Goal: Transaction & Acquisition: Purchase product/service

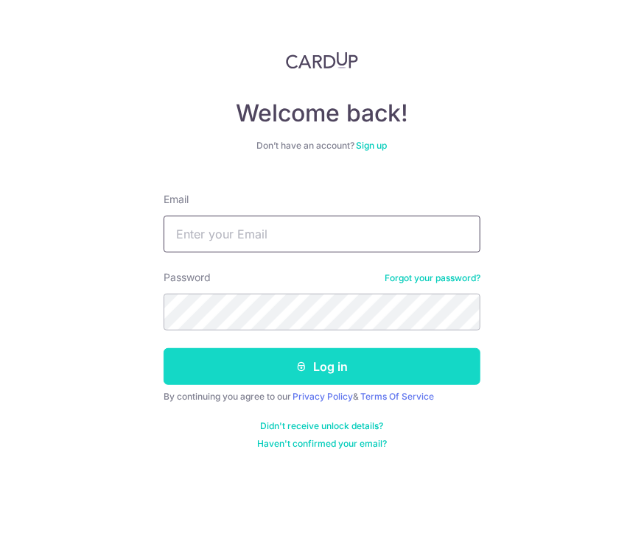
type input "[EMAIL_ADDRESS][DOMAIN_NAME]"
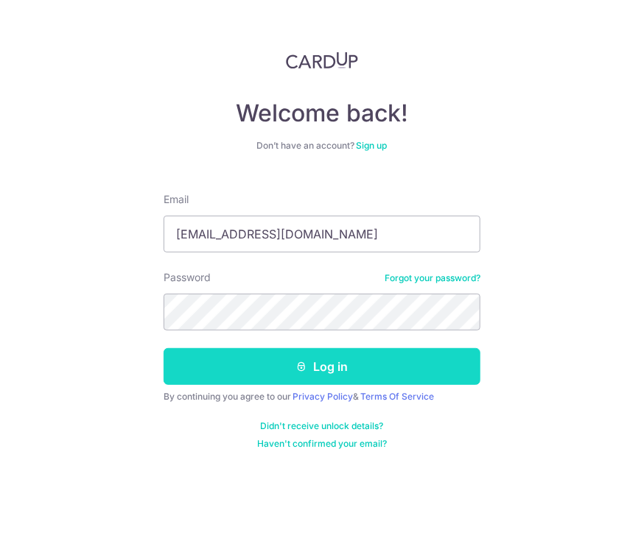
click at [295, 373] on button "Log in" at bounding box center [321, 366] width 317 height 37
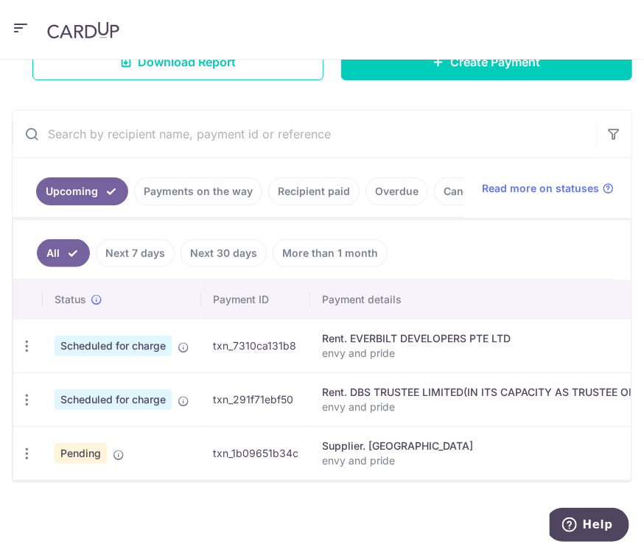
click at [484, 79] on div "× Pause Schedule Pause all future payments in this series Pause just this one p…" at bounding box center [322, 306] width 644 height 493
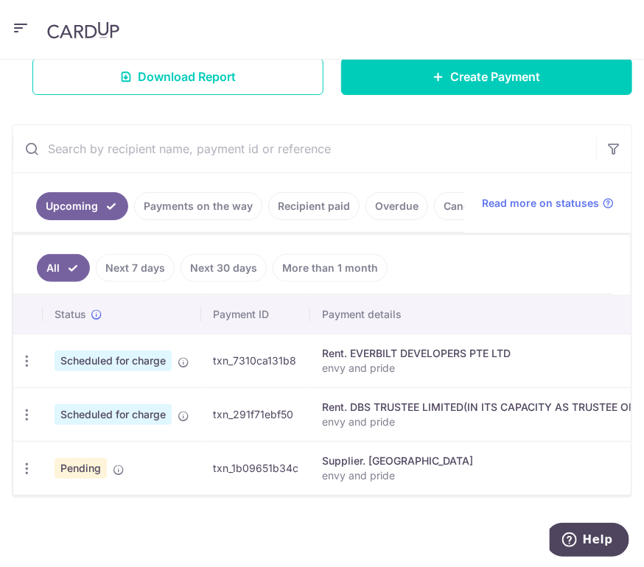
scroll to position [277, 0]
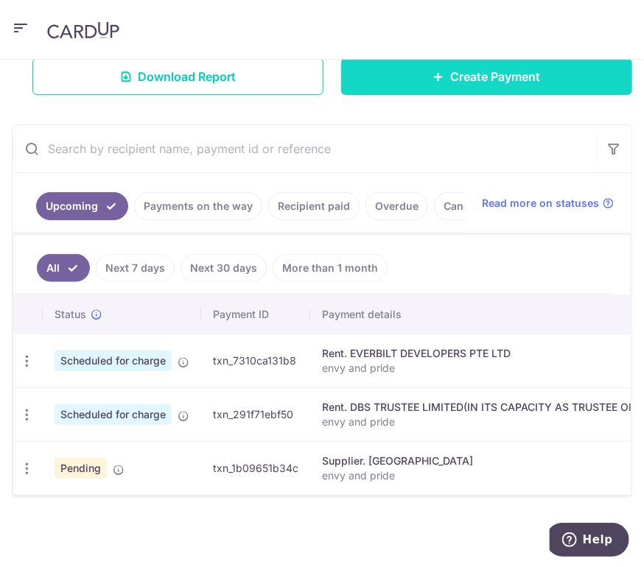
click at [431, 70] on link "Create Payment" at bounding box center [486, 76] width 291 height 37
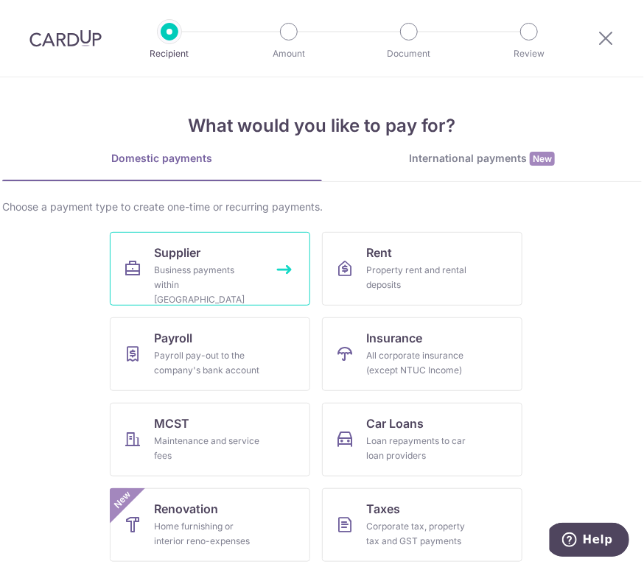
click at [235, 272] on div "Business payments within Singapore" at bounding box center [207, 285] width 106 height 44
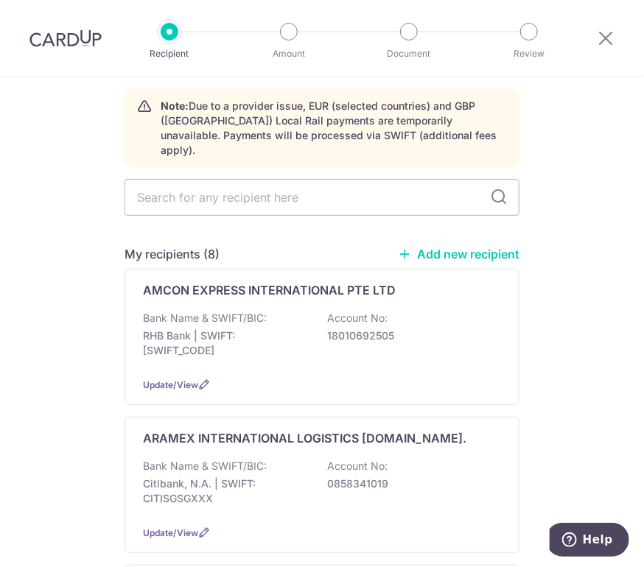
click at [439, 247] on link "Add new recipient" at bounding box center [459, 254] width 122 height 15
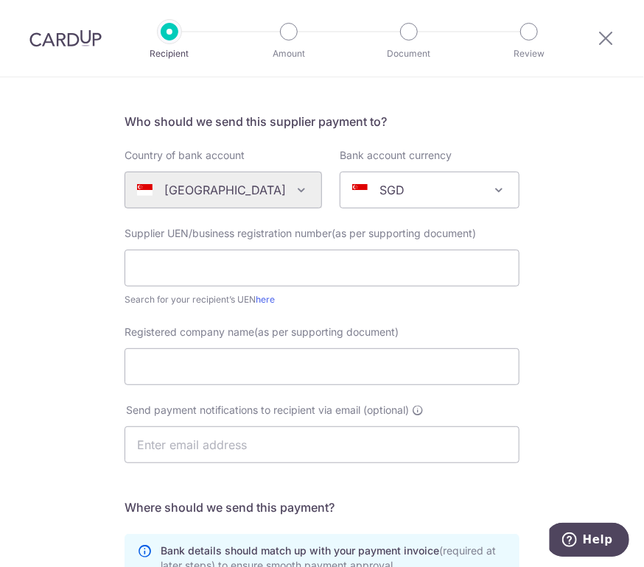
scroll to position [103, 0]
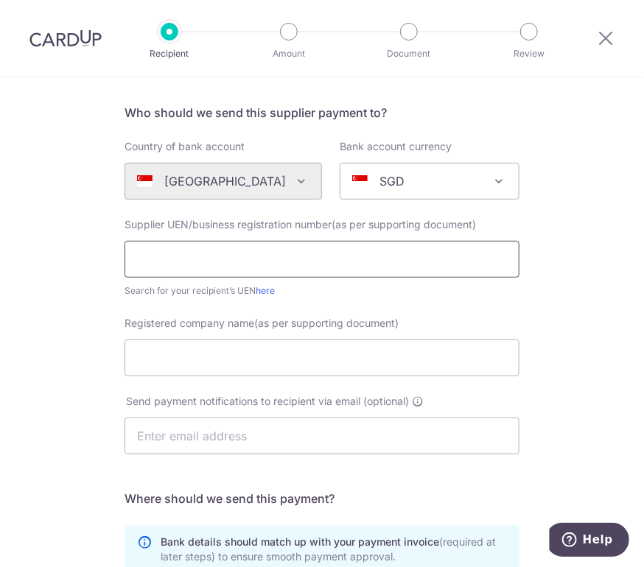
click at [219, 253] on input "text" at bounding box center [321, 259] width 395 height 37
click at [217, 272] on input "text" at bounding box center [321, 259] width 395 height 37
type input "53034650L"
click at [612, 339] on div "Who would you like to pay? Your recipient does not need a CardUp account to rec…" at bounding box center [322, 423] width 644 height 898
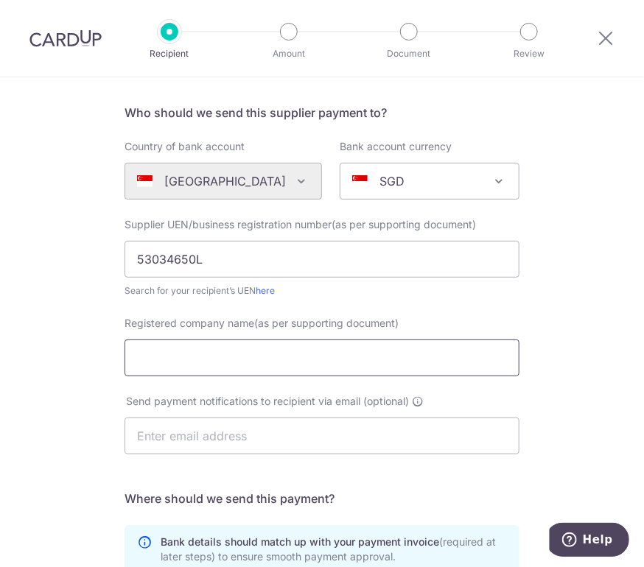
click at [375, 347] on input "Registered company name(as per supporting document)" at bounding box center [321, 357] width 395 height 37
click at [160, 348] on input "Registered company name(as per supporting document)" at bounding box center [321, 357] width 395 height 37
type input "Singapore Business Centre"
click at [539, 317] on div "Who would you like to pay? Your recipient does not need a CardUp account to rec…" at bounding box center [322, 423] width 644 height 898
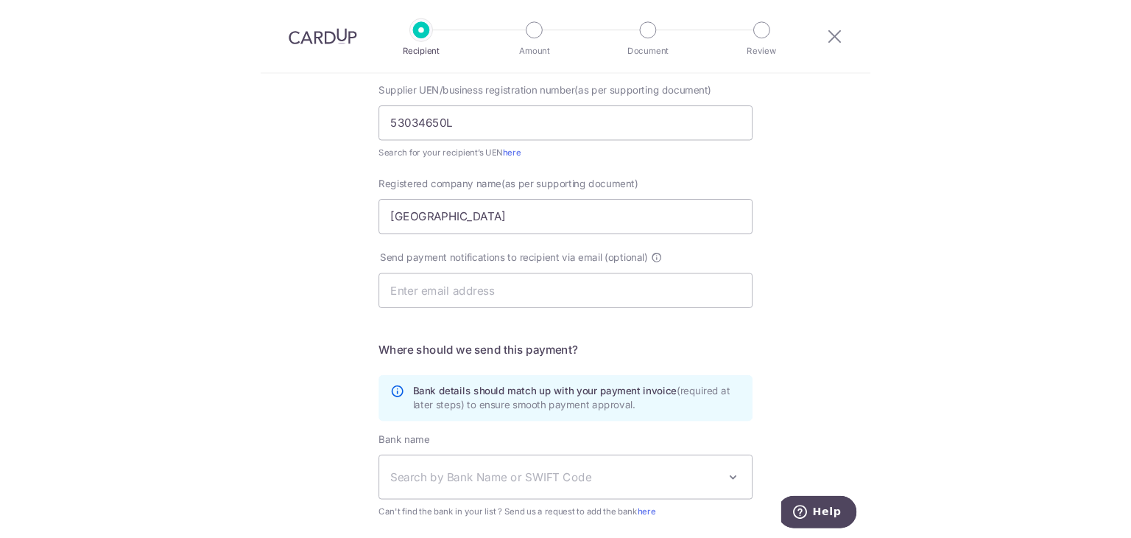
scroll to position [243, 0]
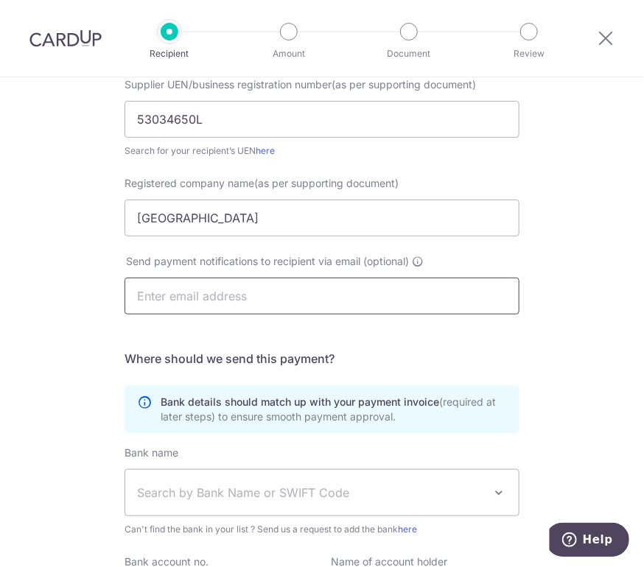
click at [296, 294] on input "text" at bounding box center [321, 296] width 395 height 37
type input "singaporebusinesscentre@gmail.com"
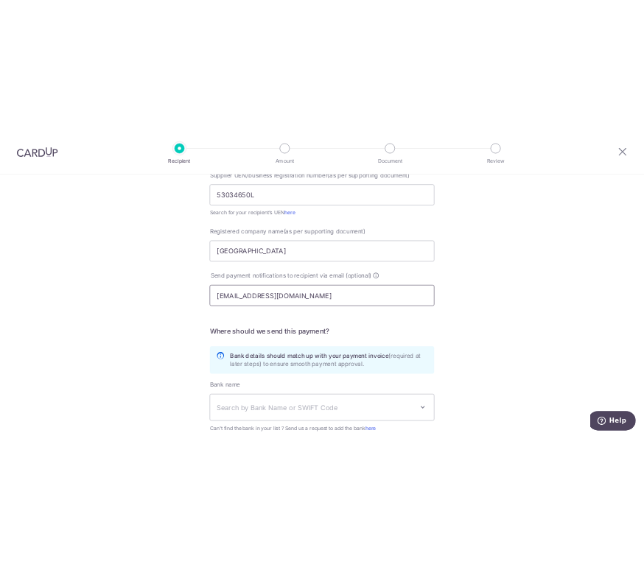
scroll to position [400, 0]
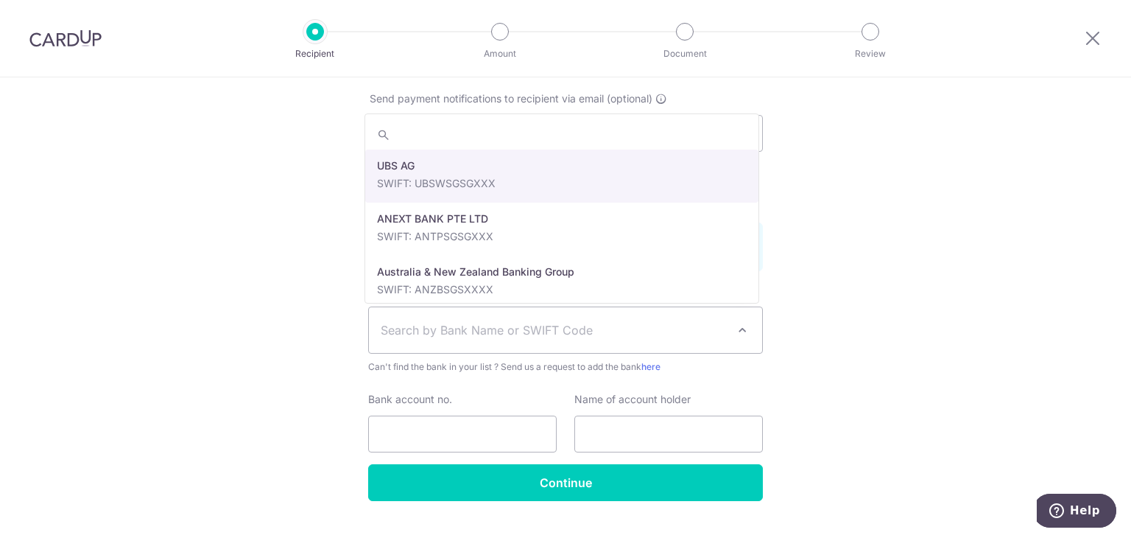
click at [585, 348] on span "Search by Bank Name or SWIFT Code" at bounding box center [565, 330] width 393 height 46
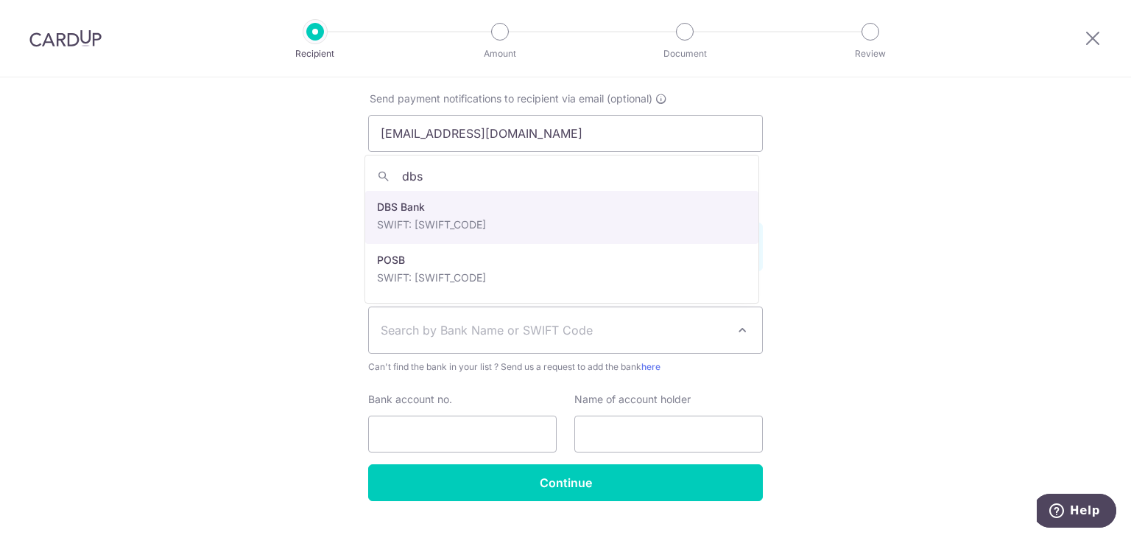
type input "dbs"
select select "6"
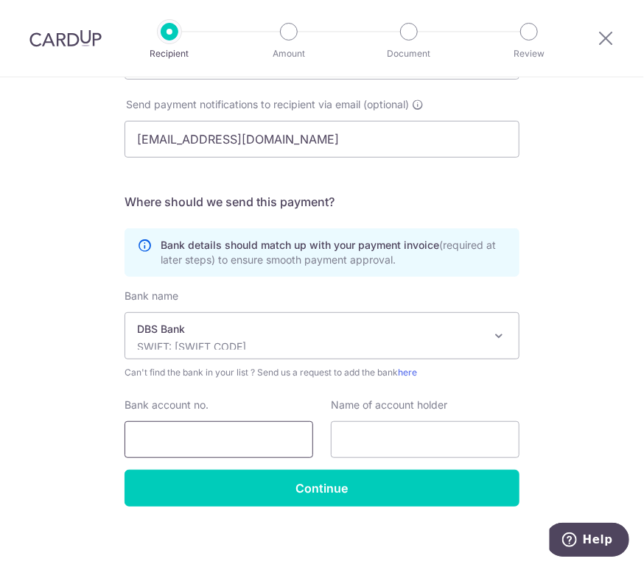
click at [177, 426] on input "Bank account no." at bounding box center [218, 439] width 189 height 37
click at [192, 431] on input "010" at bounding box center [218, 439] width 189 height 37
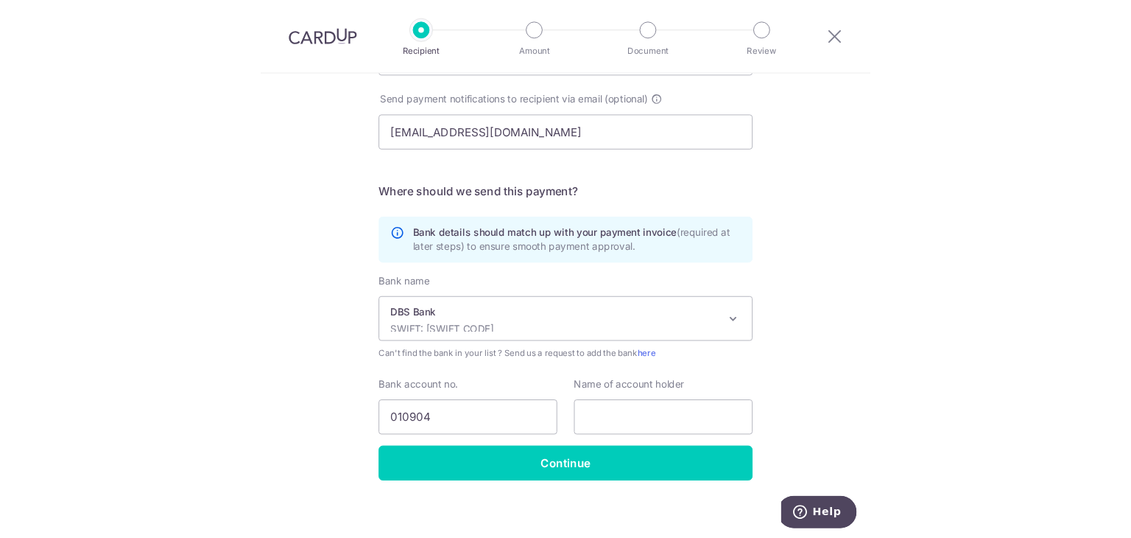
scroll to position [407, 0]
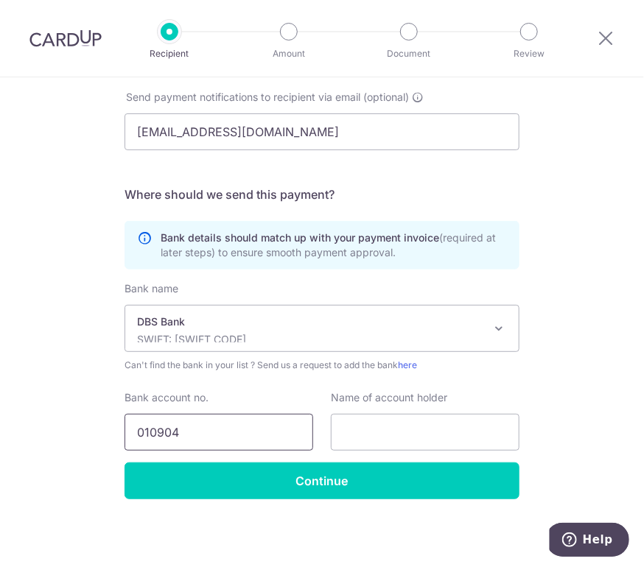
click at [206, 431] on input "010904" at bounding box center [218, 432] width 189 height 37
type input "0109047093"
click at [586, 307] on div "Who would you like to pay? Your recipient does not need a CardUp account to rec…" at bounding box center [322, 119] width 644 height 898
click at [422, 420] on input "text" at bounding box center [425, 432] width 189 height 37
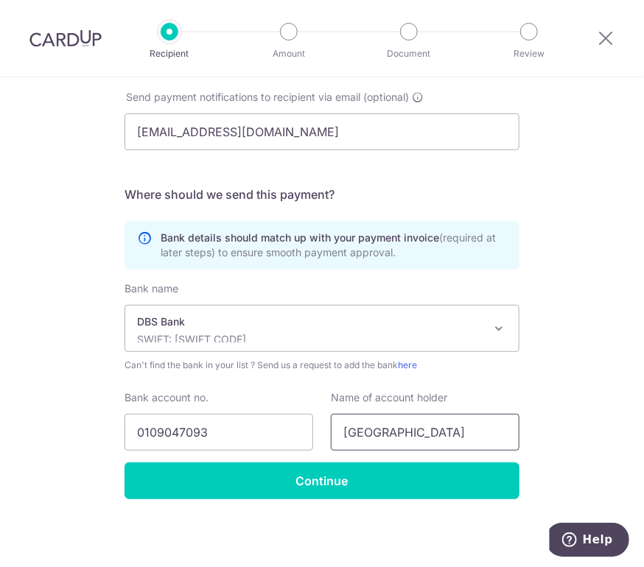
type input "Singapore Business Centre"
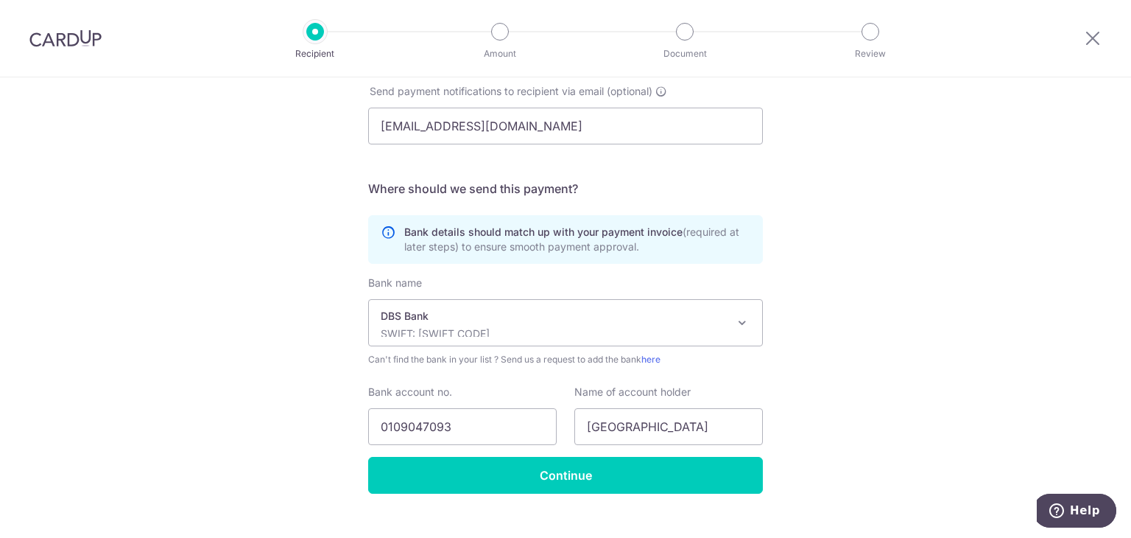
click at [597, 40] on div "Recipient Amount Document Review" at bounding box center [593, 38] width 632 height 77
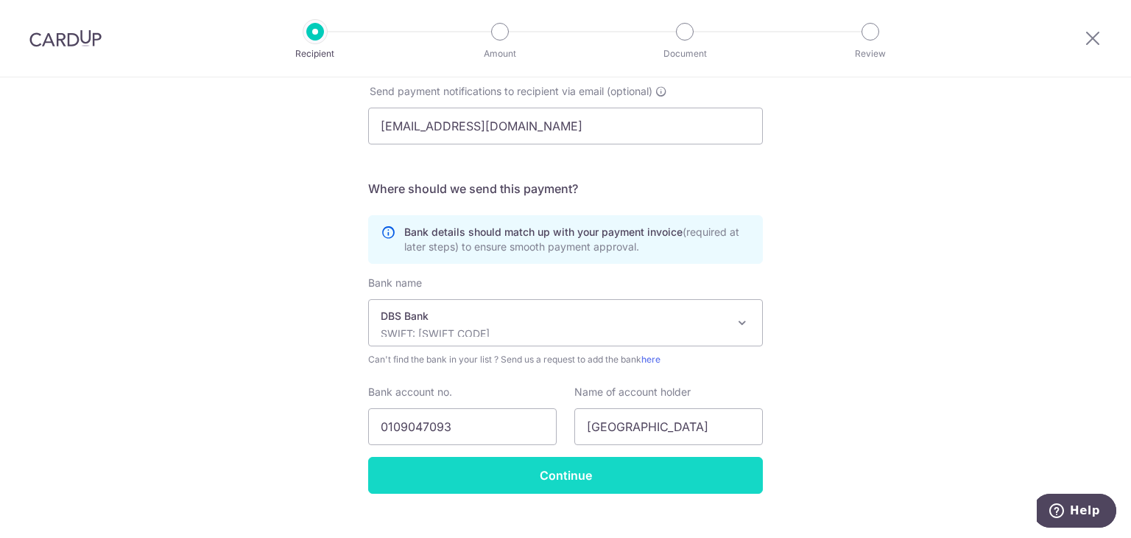
click at [609, 478] on input "Continue" at bounding box center [565, 475] width 395 height 37
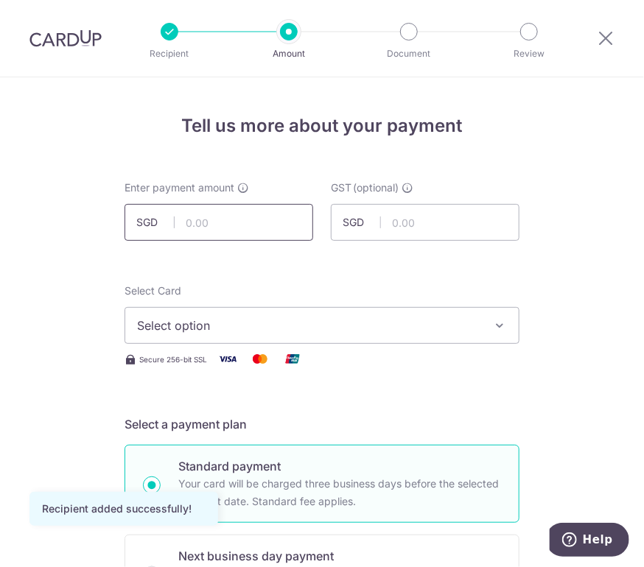
click at [197, 215] on input "text" at bounding box center [218, 222] width 189 height 37
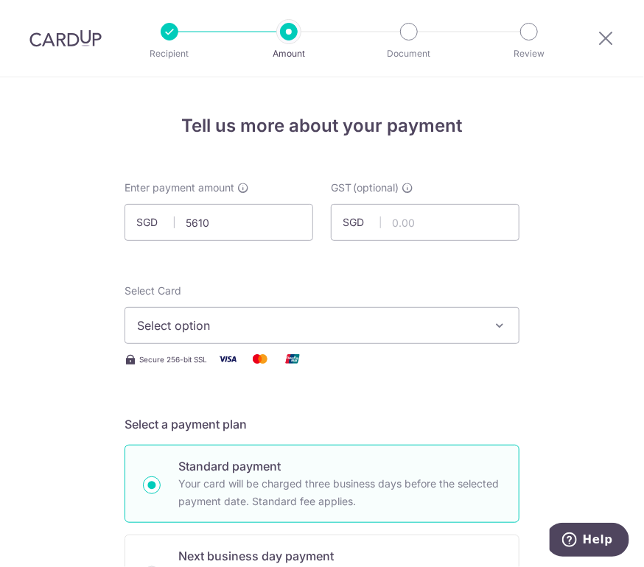
type input "5,610.00"
click at [321, 321] on span "Select option" at bounding box center [308, 326] width 343 height 18
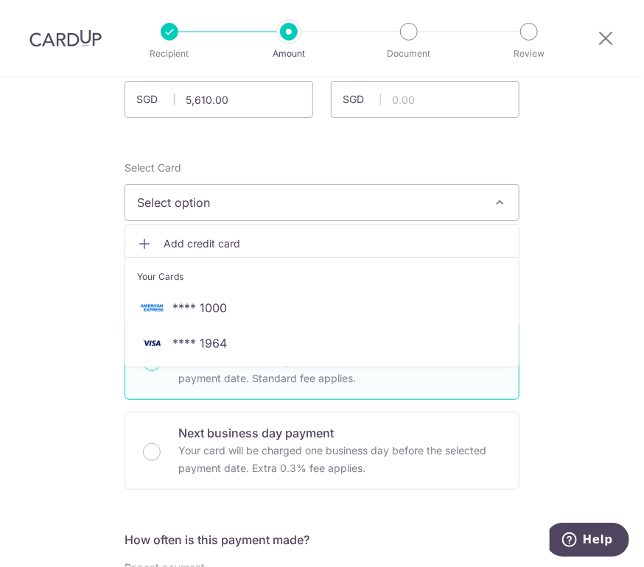
scroll to position [133, 0]
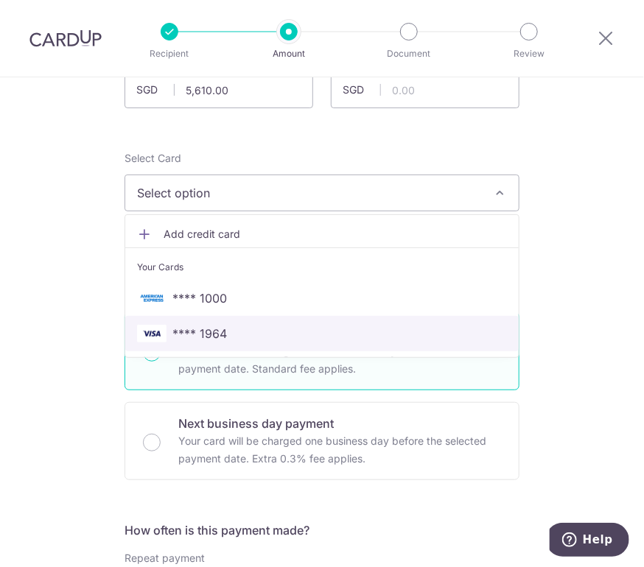
click at [272, 325] on span "**** 1964" at bounding box center [322, 334] width 370 height 18
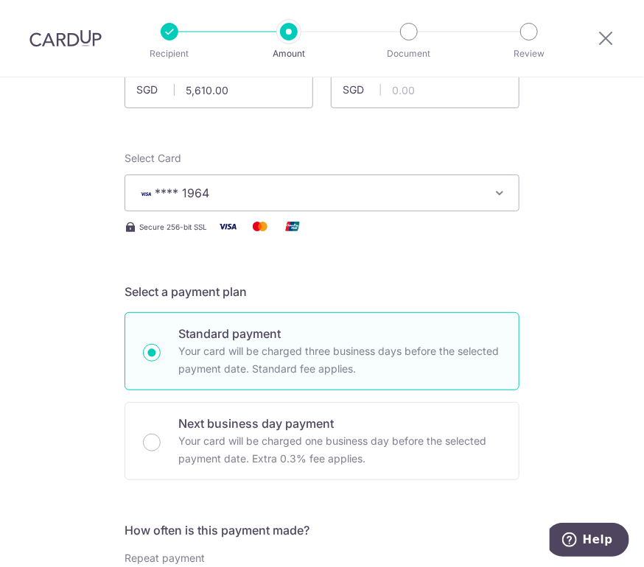
click at [272, 325] on p "Standard payment" at bounding box center [339, 334] width 323 height 18
click at [161, 344] on input "Standard payment Your card will be charged three business days before the selec…" at bounding box center [152, 353] width 18 height 18
radio input "true"
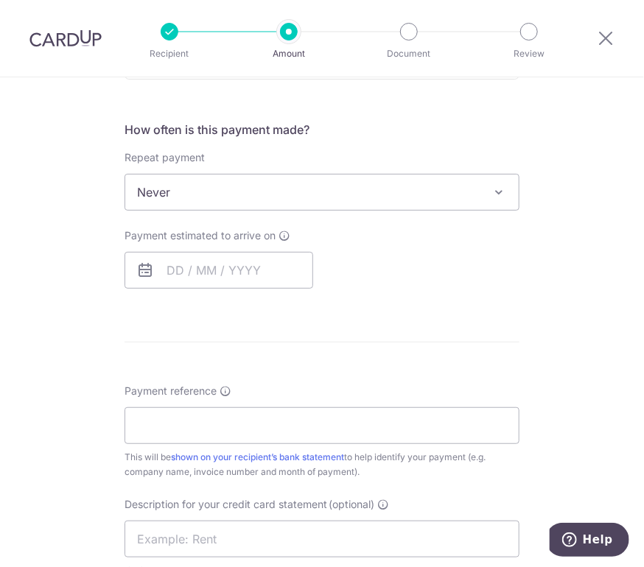
scroll to position [533, 0]
click at [242, 275] on input "text" at bounding box center [218, 270] width 189 height 37
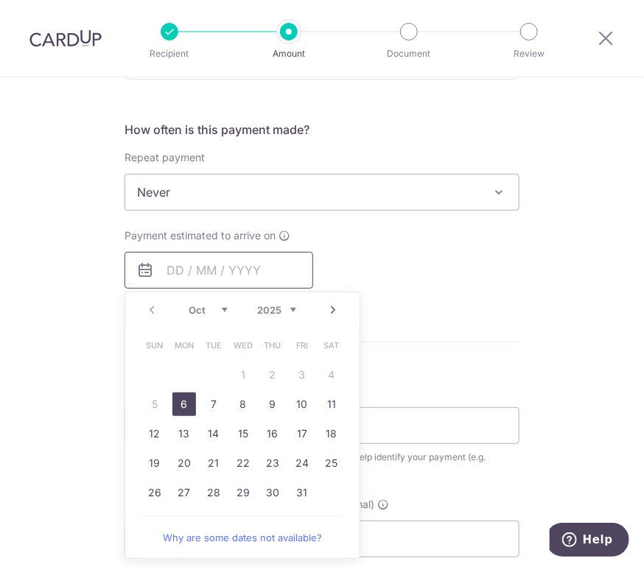
click at [242, 275] on input "text" at bounding box center [218, 270] width 189 height 37
click at [176, 406] on link "6" at bounding box center [184, 404] width 24 height 24
type input "06/10/2025"
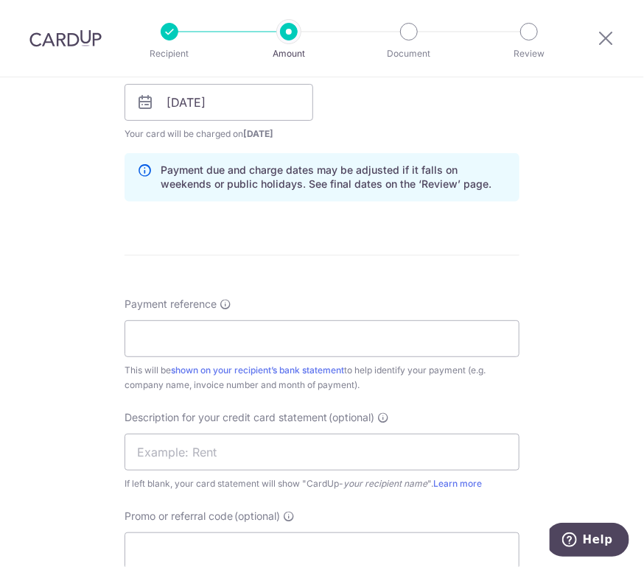
scroll to position [705, 0]
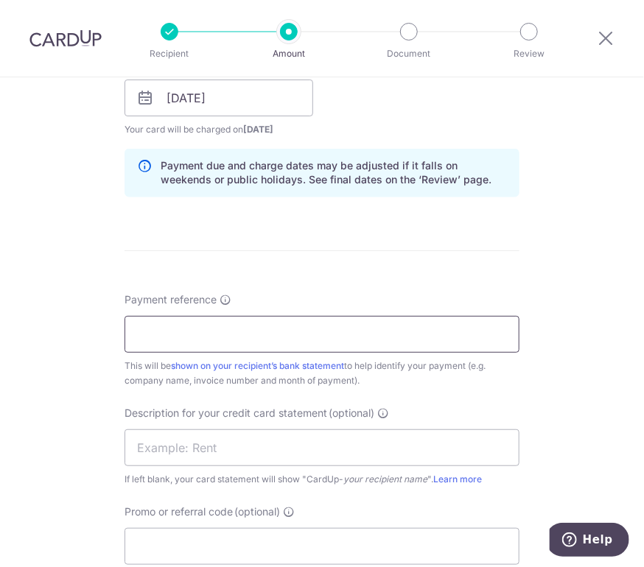
click at [378, 346] on input "Payment reference" at bounding box center [321, 334] width 395 height 37
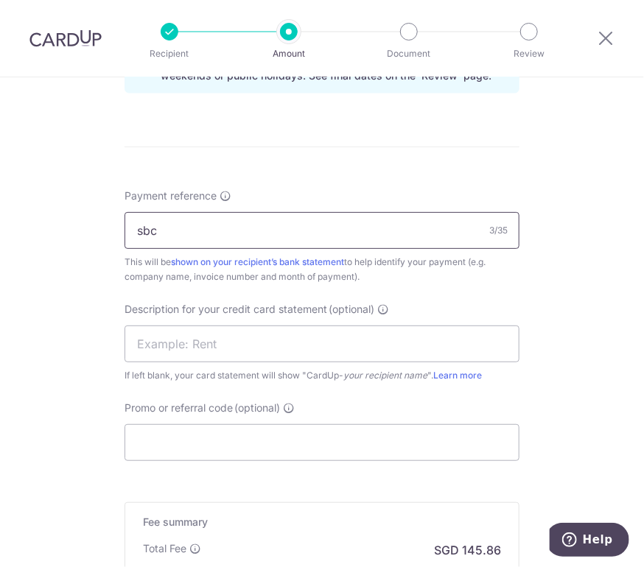
scroll to position [892, 0]
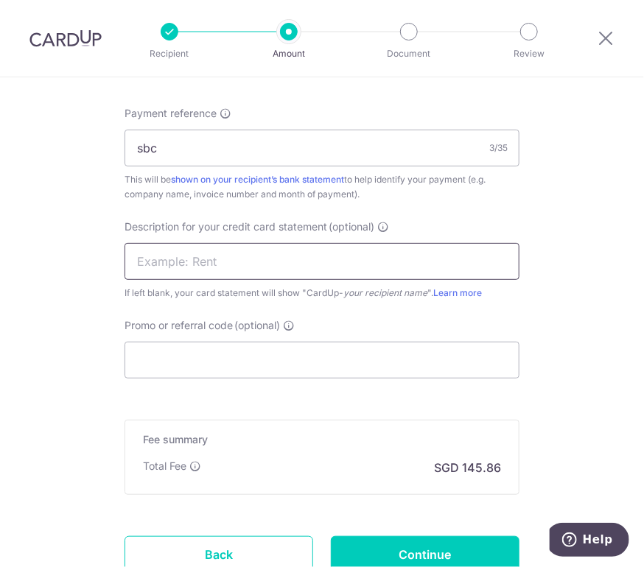
click at [202, 262] on input "text" at bounding box center [321, 261] width 395 height 37
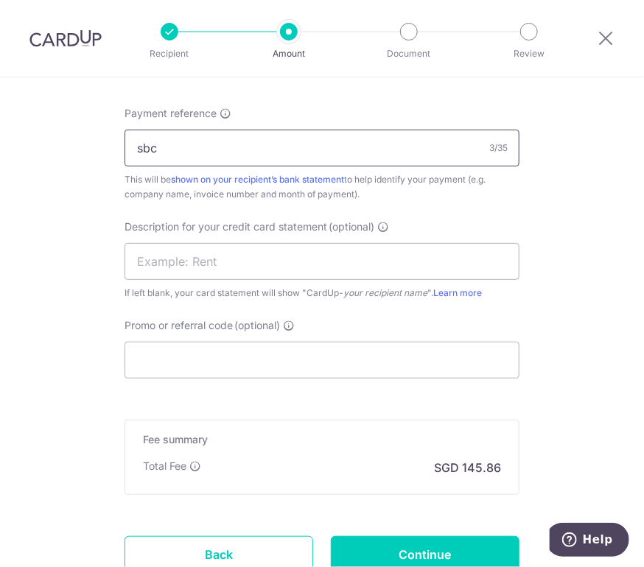
click at [192, 138] on input "sbc" at bounding box center [321, 148] width 395 height 37
type input "envy and pride"
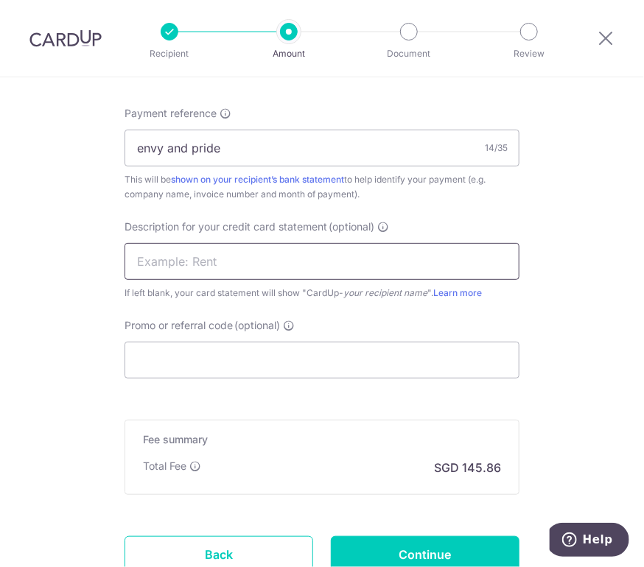
click at [191, 268] on input "text" at bounding box center [321, 261] width 395 height 37
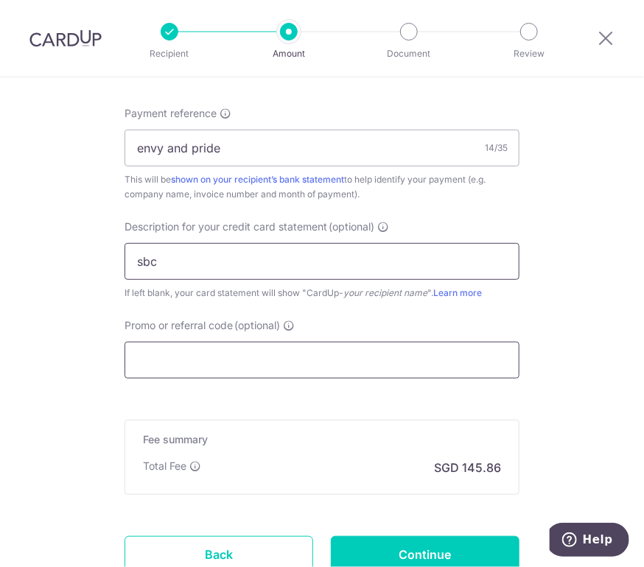
type input "sbc"
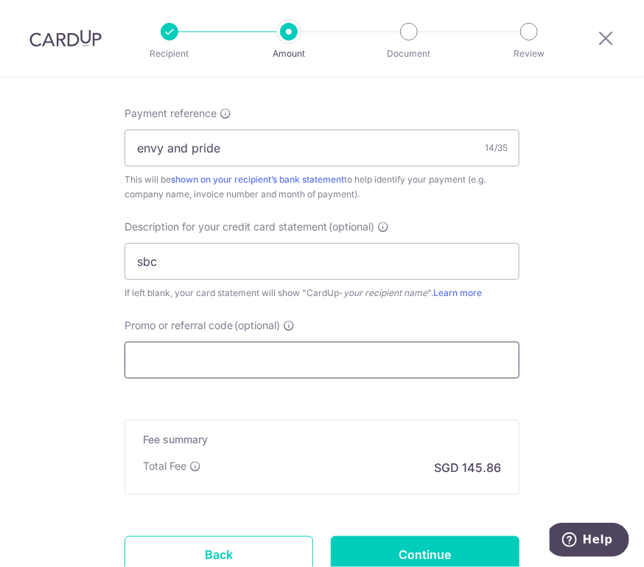
click at [189, 347] on input "Promo or referral code (optional)" at bounding box center [321, 360] width 395 height 37
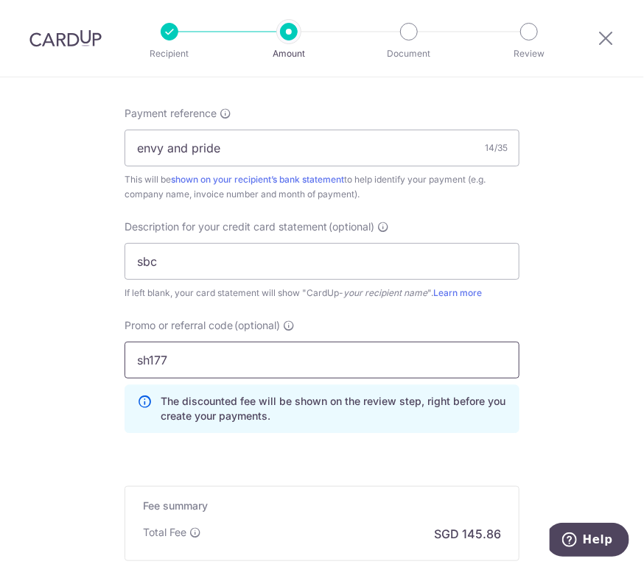
type input "sh177"
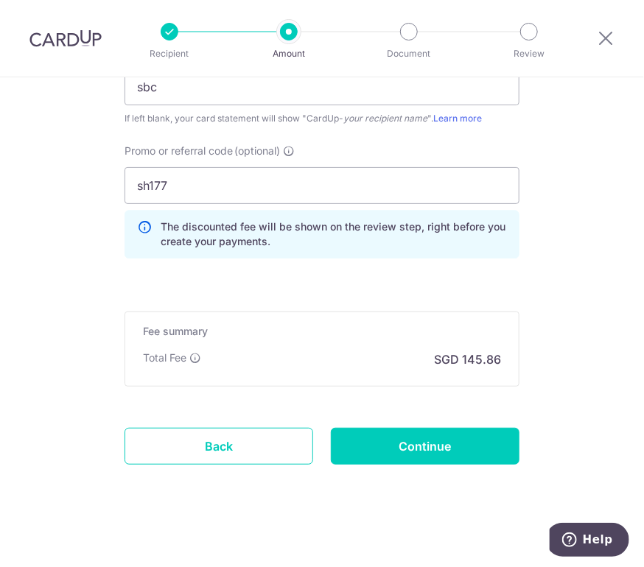
scroll to position [1071, 0]
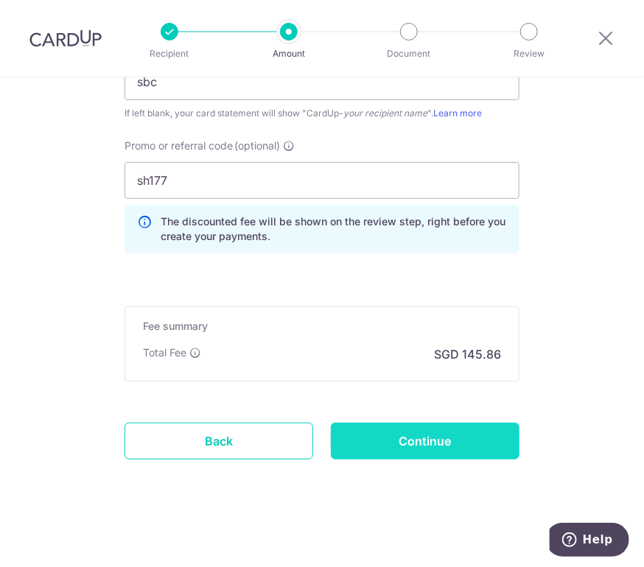
click at [424, 428] on input "Continue" at bounding box center [425, 441] width 189 height 37
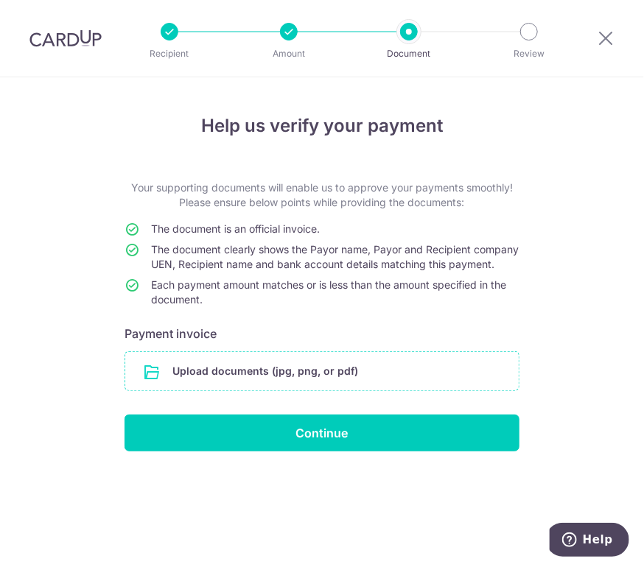
click at [342, 389] on input "file" at bounding box center [321, 371] width 393 height 38
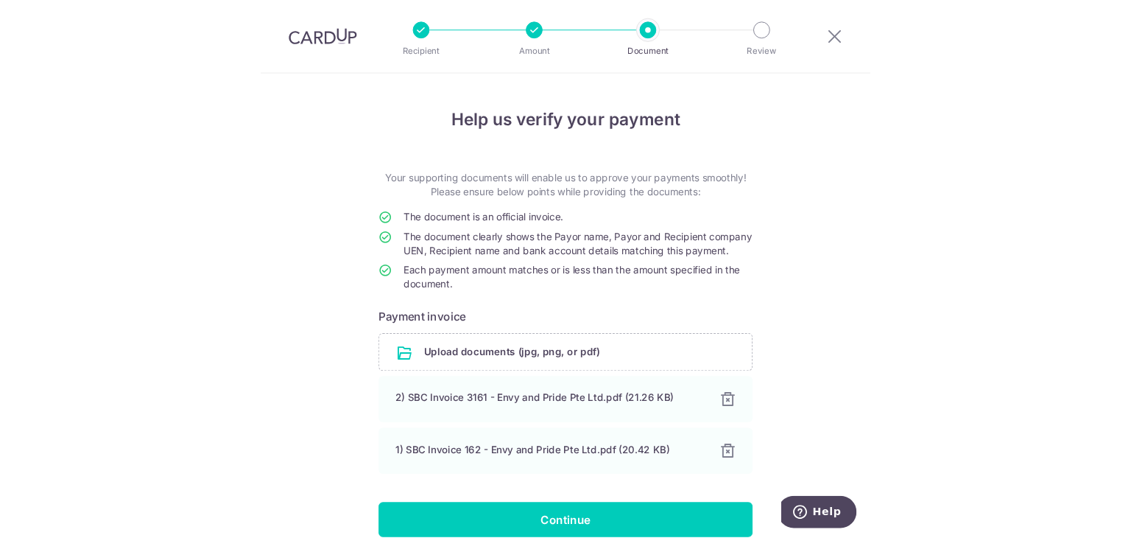
scroll to position [82, 0]
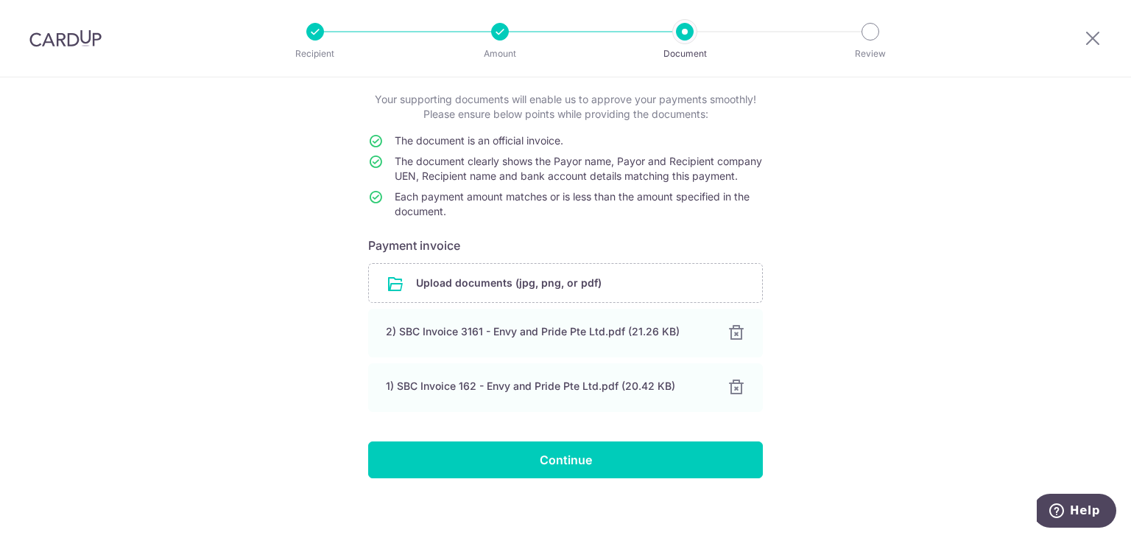
click at [591, 48] on div "Recipient Amount Document Review" at bounding box center [593, 38] width 632 height 77
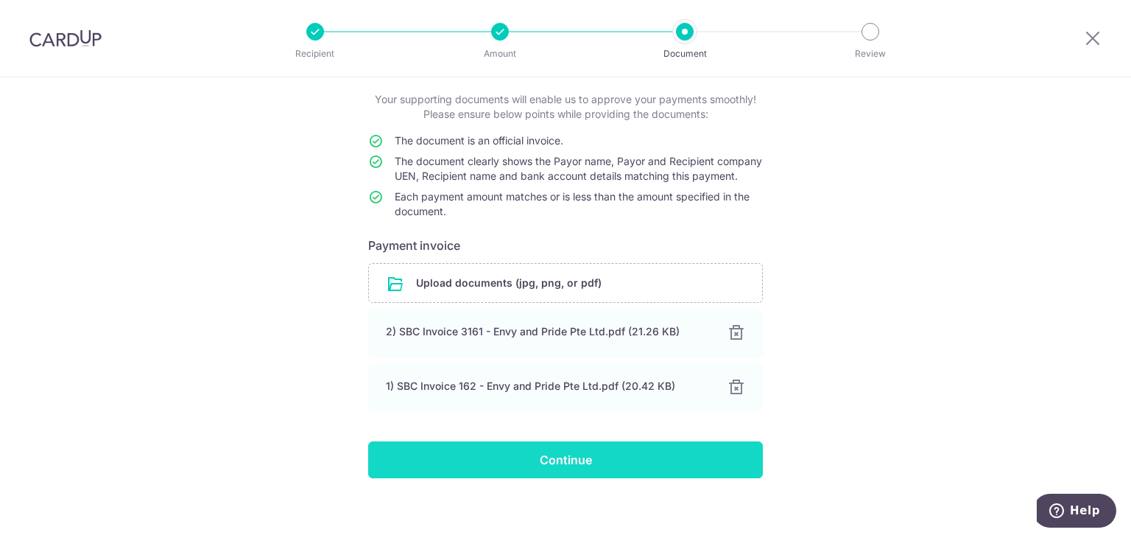
click at [536, 463] on input "Continue" at bounding box center [565, 459] width 395 height 37
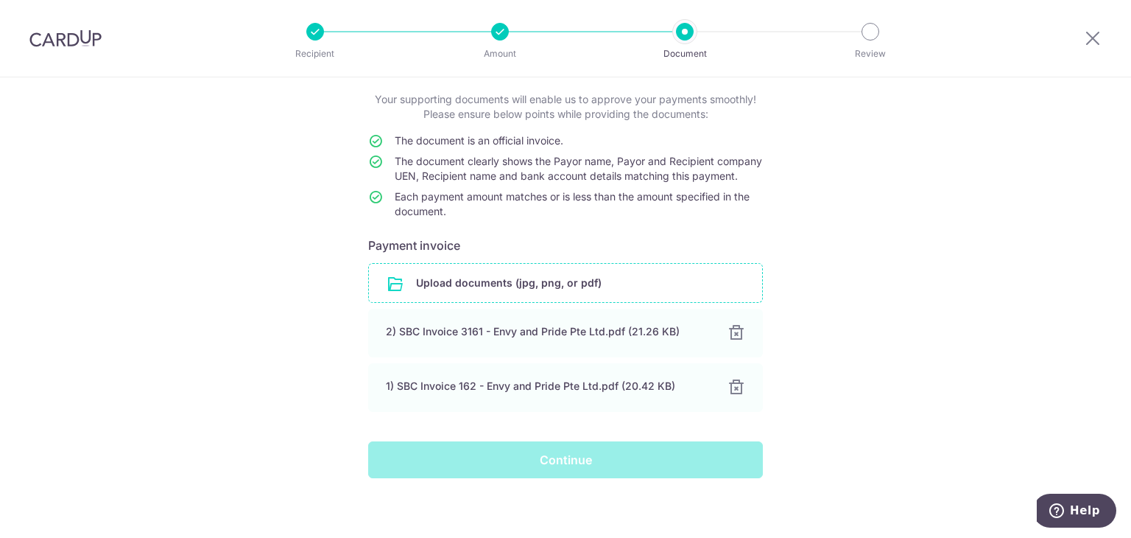
scroll to position [106, 0]
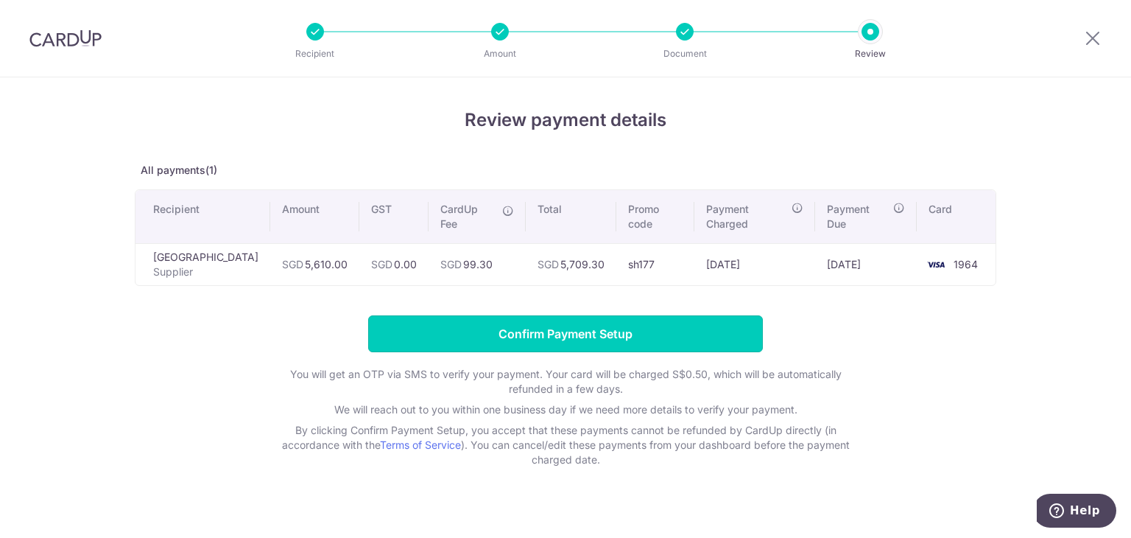
click at [627, 336] on input "Confirm Payment Setup" at bounding box center [565, 333] width 395 height 37
